Goal: Find contact information: Find contact information

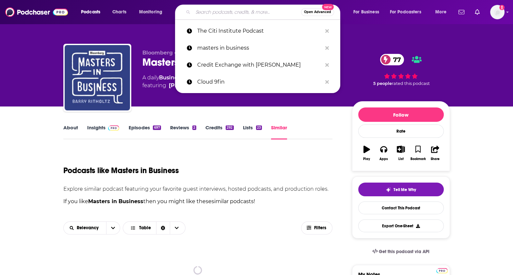
click at [209, 12] on input "Search podcasts, credits, & more..." at bounding box center [247, 12] width 108 height 10
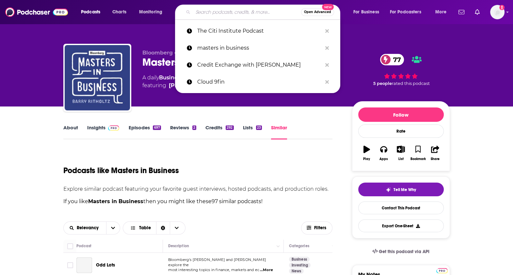
paste input "FICC Focus"
type input "FICC Focus"
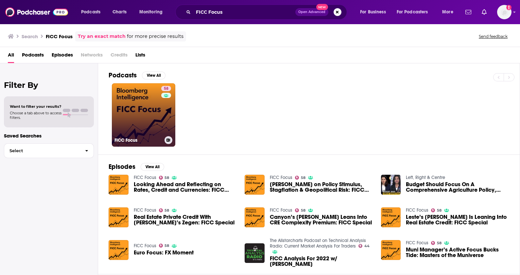
click at [157, 120] on link "58 FICC Focus" at bounding box center [143, 114] width 63 height 63
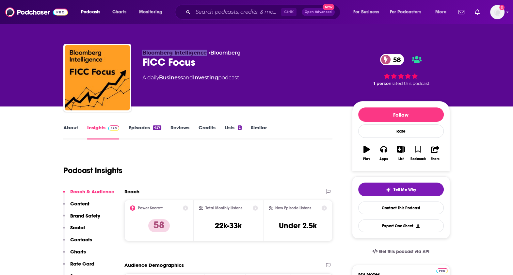
drag, startPoint x: 141, startPoint y: 50, endPoint x: 206, endPoint y: 52, distance: 65.4
click at [206, 52] on div "Bloomberg Intelligence • Bloomberg FICC Focus 58 A daily Business and Investing…" at bounding box center [256, 79] width 387 height 71
copy span "Bloomberg Intelligence"
drag, startPoint x: 201, startPoint y: 64, endPoint x: 141, endPoint y: 64, distance: 59.8
click at [141, 64] on div "Bloomberg Intelligence • Bloomberg FICC Focus 58 A daily Business and Investing…" at bounding box center [256, 79] width 387 height 71
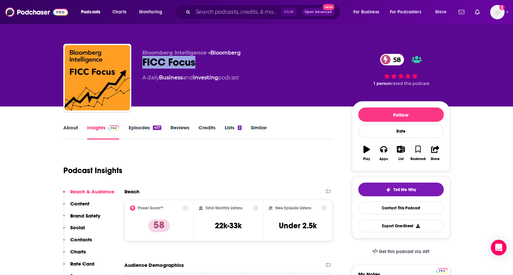
copy h2 "FICC Focus"
click at [71, 126] on link "About" at bounding box center [70, 131] width 15 height 15
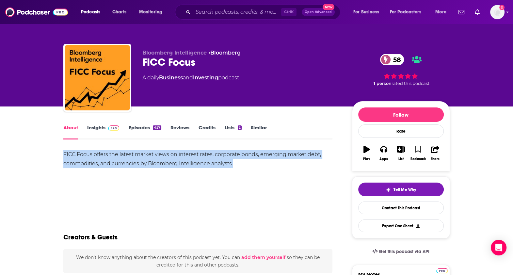
drag, startPoint x: 233, startPoint y: 163, endPoint x: 63, endPoint y: 157, distance: 169.7
click at [63, 157] on div "FICC Focus offers the latest market views on interest rates, corporate bonds, e…" at bounding box center [198, 159] width 270 height 18
copy div "FICC Focus offers the latest market views on interest rates, corporate bonds, e…"
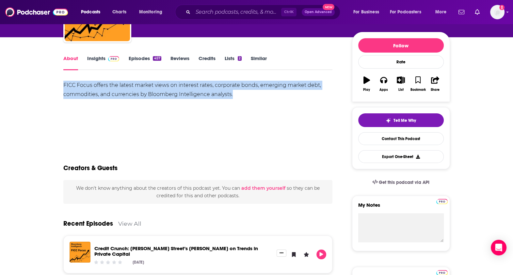
scroll to position [72, 0]
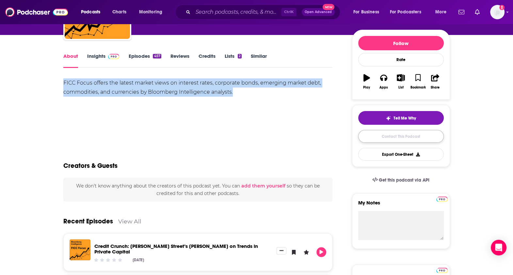
click at [428, 138] on link "Contact This Podcast" at bounding box center [401, 136] width 86 height 13
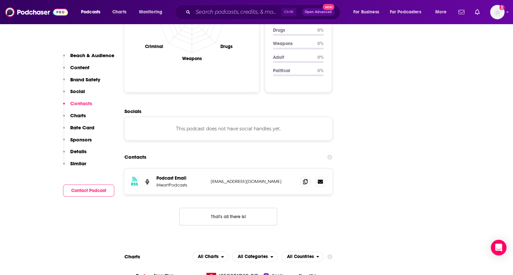
scroll to position [665, 0]
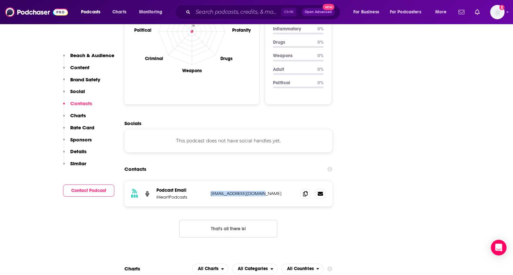
drag, startPoint x: 268, startPoint y: 159, endPoint x: 211, endPoint y: 159, distance: 56.9
click at [211, 191] on p "[EMAIL_ADDRESS][DOMAIN_NAME]" at bounding box center [253, 194] width 85 height 6
copy p "[EMAIL_ADDRESS][DOMAIN_NAME]"
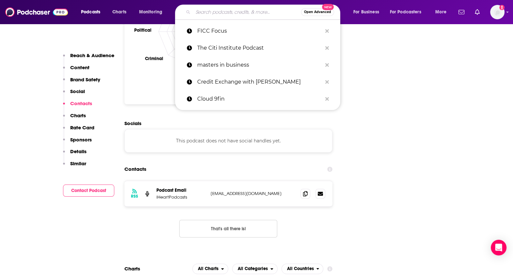
click at [220, 15] on input "Search podcasts, credits, & more..." at bounding box center [247, 12] width 108 height 10
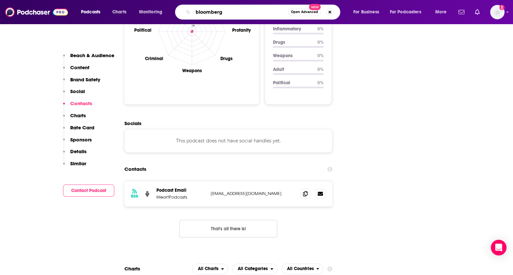
paste input "Credit Edge"
type input "bloomberg Credit Edge"
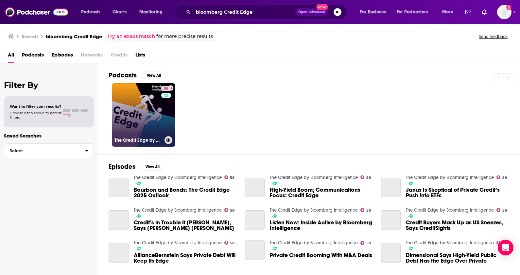
click at [155, 112] on link "58 The Credit Edge by Bloomberg Intelligence" at bounding box center [143, 114] width 63 height 63
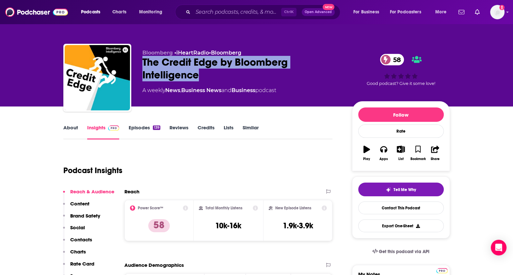
drag, startPoint x: 209, startPoint y: 77, endPoint x: 141, endPoint y: 63, distance: 69.3
click at [141, 63] on div "Bloomberg • iHeartRadio • Bloomberg The Credit Edge by Bloomberg Intelligence 5…" at bounding box center [256, 79] width 387 height 71
copy h2 "The Credit Edge by Bloomberg Intelligence"
click at [72, 130] on link "About" at bounding box center [70, 131] width 15 height 15
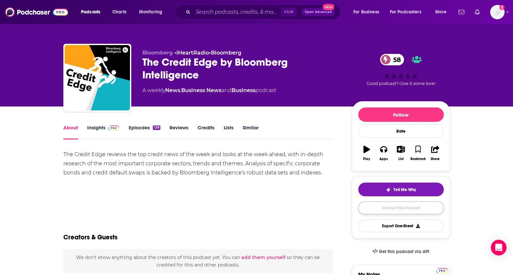
click at [395, 209] on link "Contact This Podcast" at bounding box center [401, 208] width 86 height 13
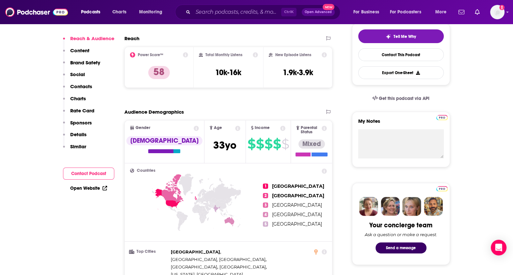
scroll to position [157, 0]
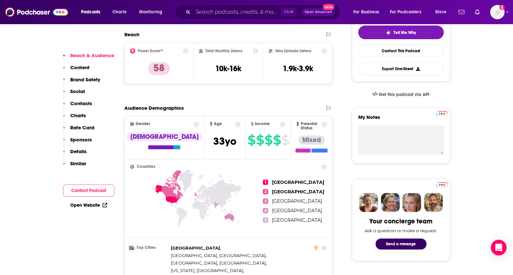
click at [87, 103] on p "Contacts" at bounding box center [81, 103] width 22 height 6
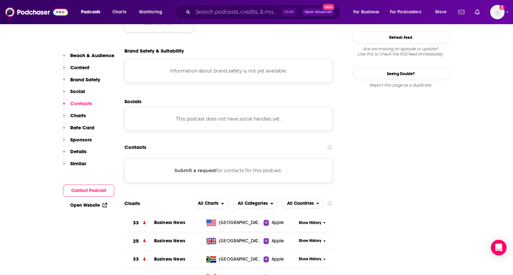
scroll to position [570, 0]
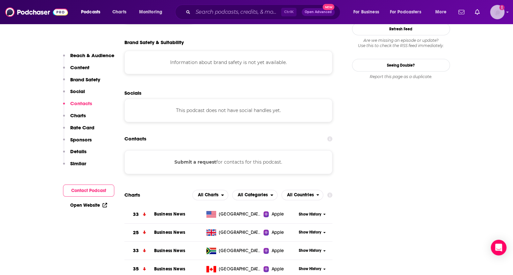
click at [504, 15] on div "Logged in as HaileeShanahan" at bounding box center [497, 12] width 14 height 14
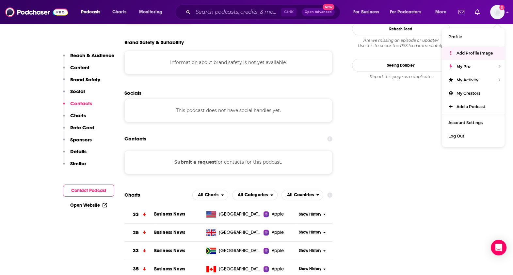
click at [94, 190] on button "Contact Podcast" at bounding box center [88, 191] width 51 height 12
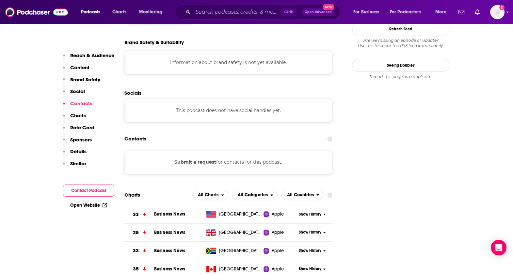
click at [90, 190] on button "Contact Podcast" at bounding box center [88, 191] width 51 height 12
click at [99, 206] on link "Open Website" at bounding box center [88, 206] width 37 height 6
click at [230, 13] on input "Search podcasts, credits, & more..." at bounding box center [237, 12] width 88 height 10
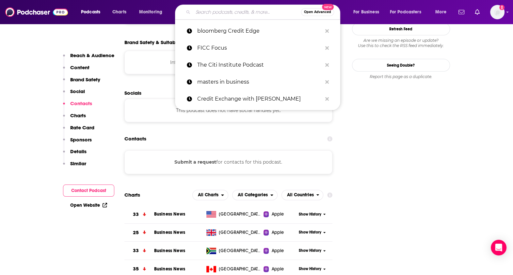
paste input "WSJ Take on the Week"
type input "WSJ Take on the Week"
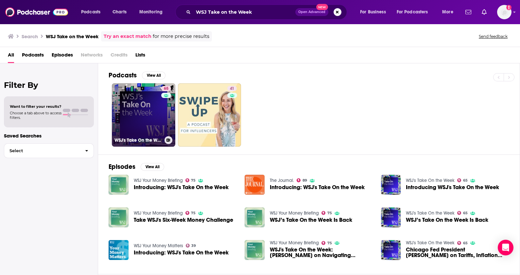
click at [149, 100] on link "65 WSJ's Take On the Week" at bounding box center [143, 114] width 63 height 63
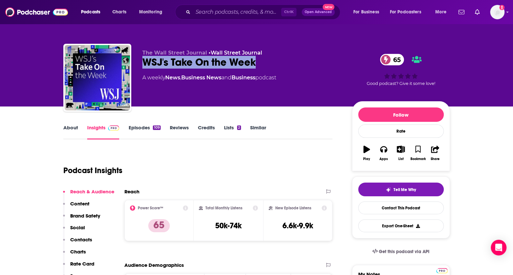
drag, startPoint x: 262, startPoint y: 62, endPoint x: 145, endPoint y: 62, distance: 117.0
click at [145, 62] on div "WSJ's Take On the Week 65" at bounding box center [241, 62] width 199 height 13
copy h2 "WSJ's Take On the Week"
click at [71, 127] on link "About" at bounding box center [70, 131] width 15 height 15
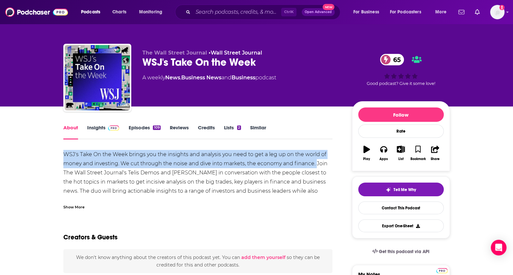
drag, startPoint x: 64, startPoint y: 152, endPoint x: 316, endPoint y: 166, distance: 252.6
click at [316, 166] on div "WSJ's Take On the Week brings you the insights and analysis you need to get a l…" at bounding box center [198, 177] width 270 height 55
copy div "WSJ's Take On the Week brings you the insights and analysis you need to get a l…"
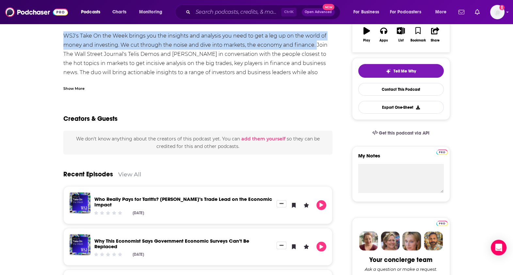
scroll to position [124, 0]
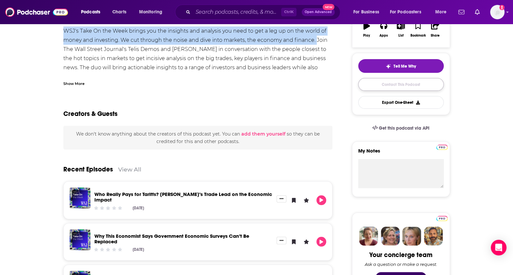
click at [425, 83] on link "Contact This Podcast" at bounding box center [401, 84] width 86 height 13
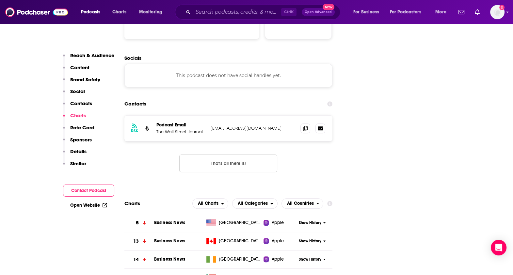
scroll to position [683, 0]
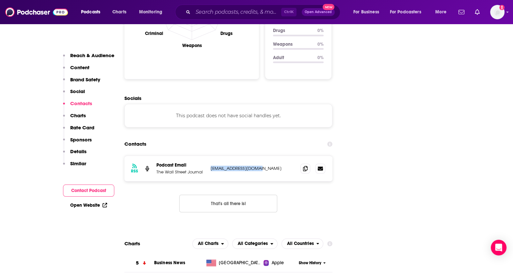
drag, startPoint x: 266, startPoint y: 126, endPoint x: 210, endPoint y: 129, distance: 55.3
click at [211, 166] on p "[EMAIL_ADDRESS][DOMAIN_NAME]" at bounding box center [253, 169] width 85 height 6
copy p "[EMAIL_ADDRESS][DOMAIN_NAME]"
click at [90, 204] on link "Open Website" at bounding box center [88, 206] width 37 height 6
